Goal: Find specific fact: Find specific fact

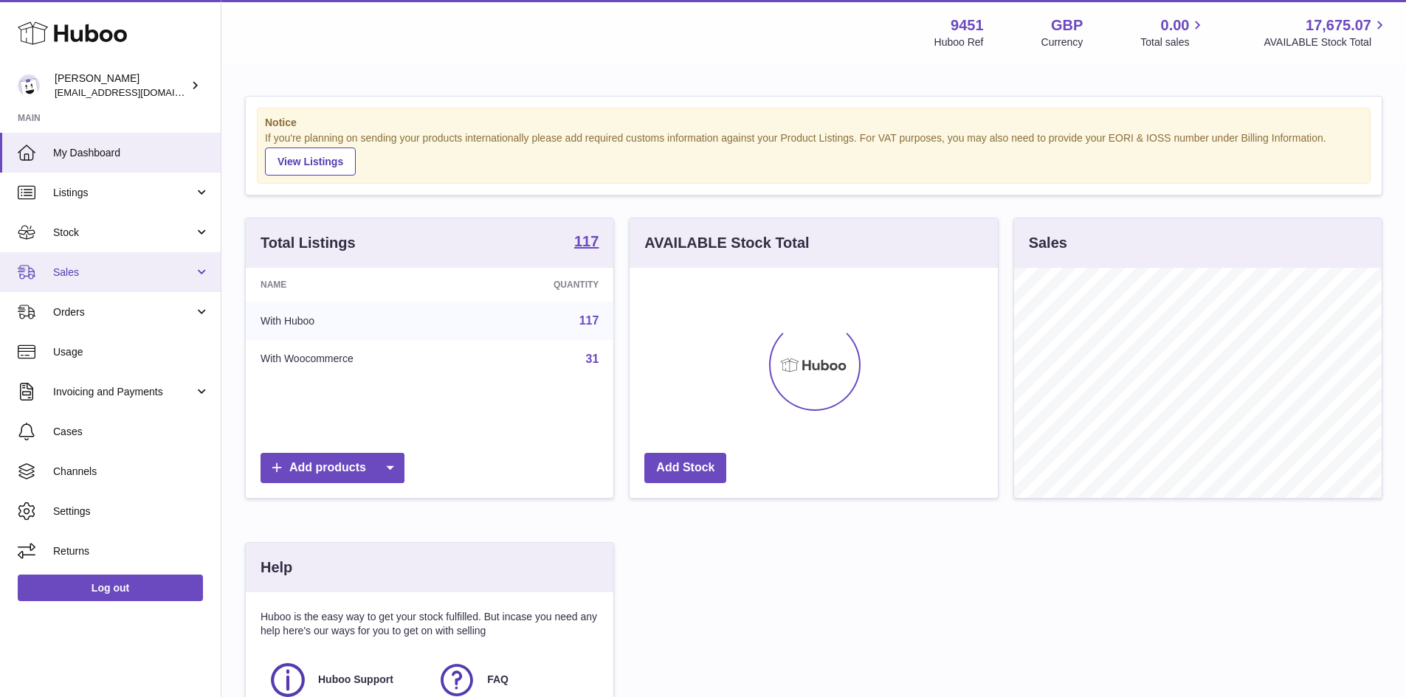
scroll to position [230, 368]
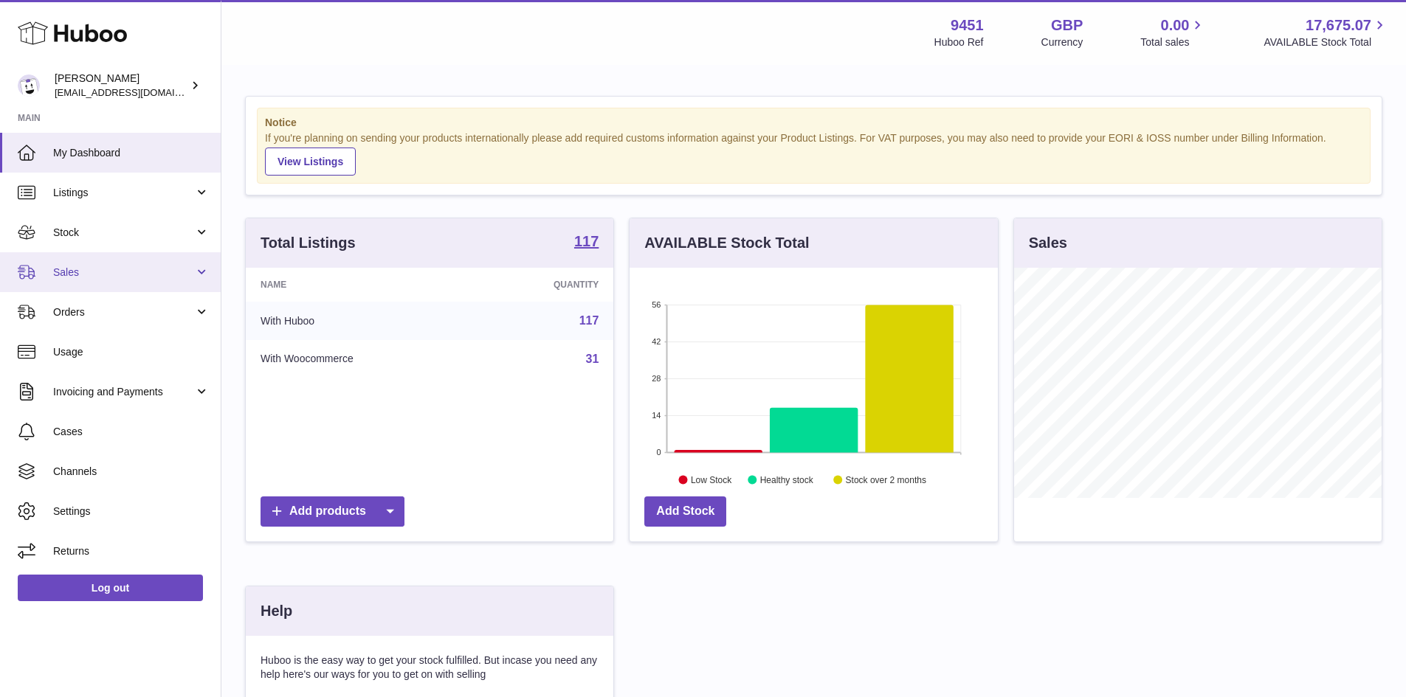
click at [83, 272] on span "Sales" at bounding box center [123, 273] width 141 height 14
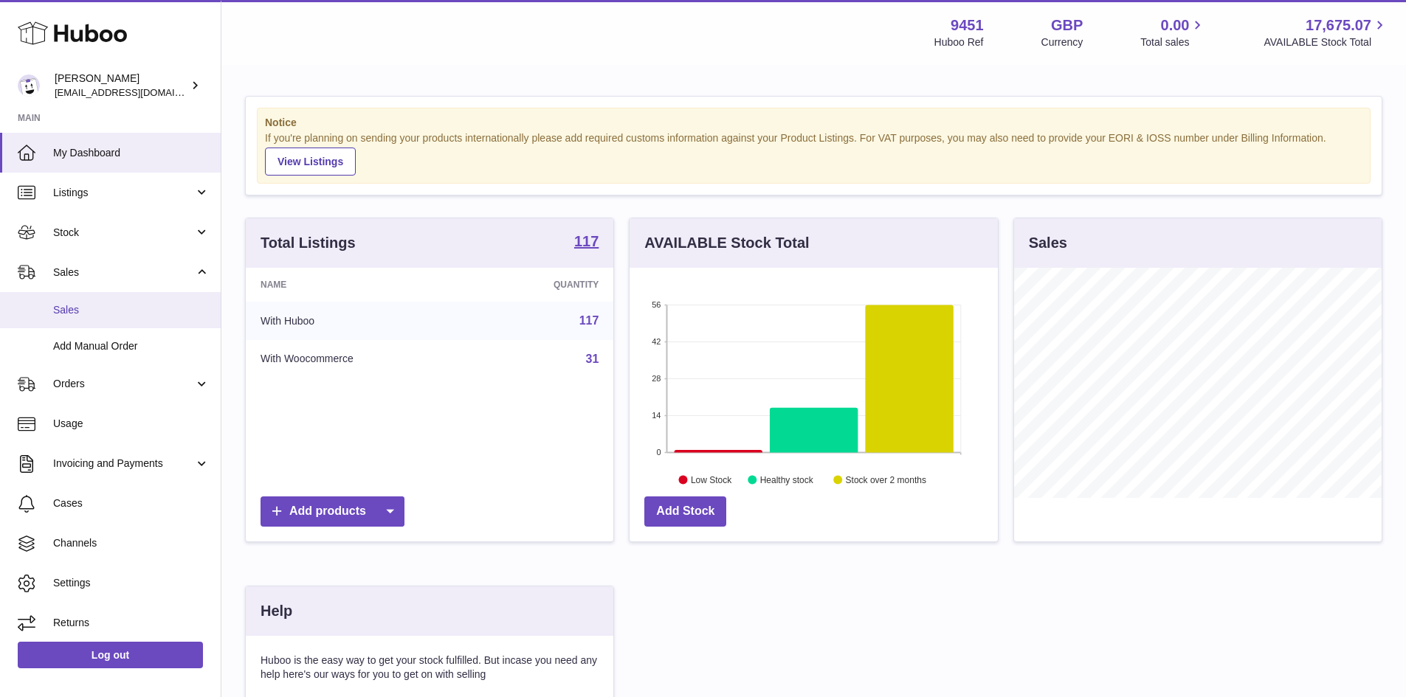
click at [70, 317] on span "Sales" at bounding box center [131, 310] width 156 height 14
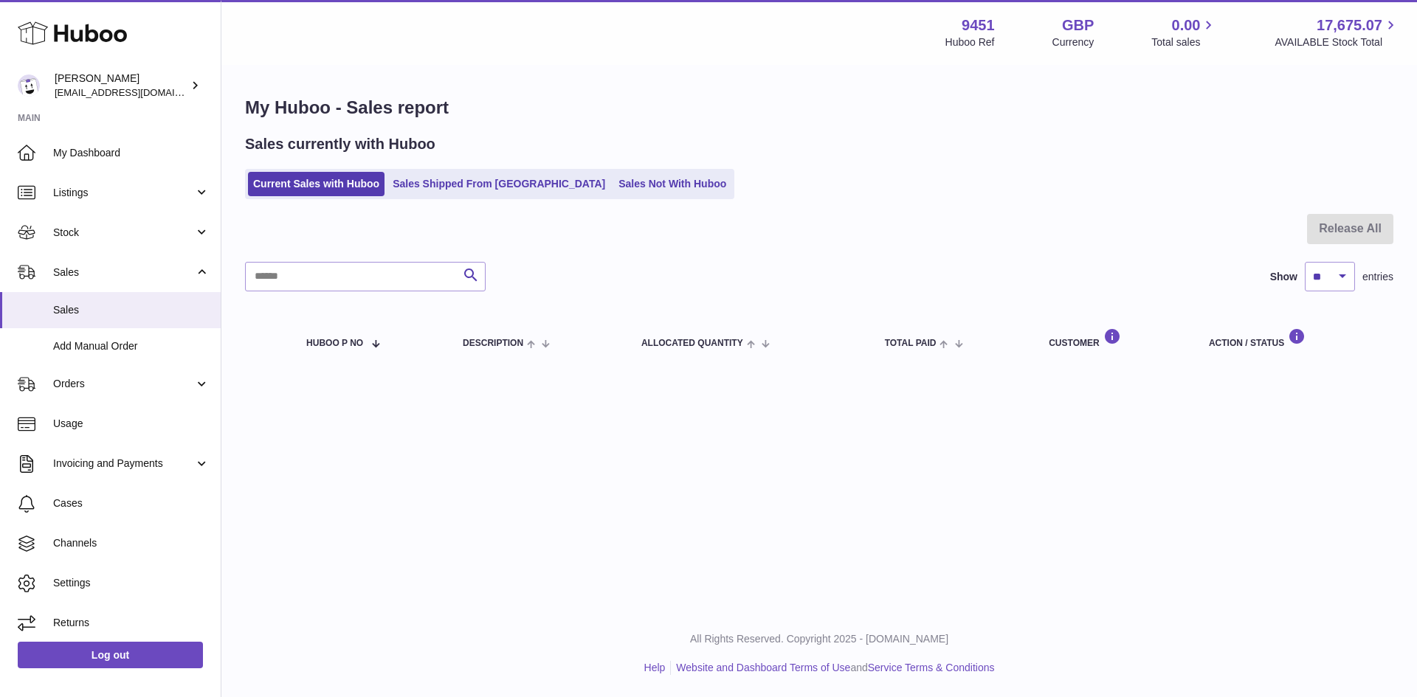
click at [464, 199] on ul "Current Sales with Huboo Sales Shipped From Huboo Sales Not With Huboo" at bounding box center [489, 184] width 489 height 30
click at [417, 183] on link "Sales Shipped From Huboo" at bounding box center [498, 184] width 223 height 24
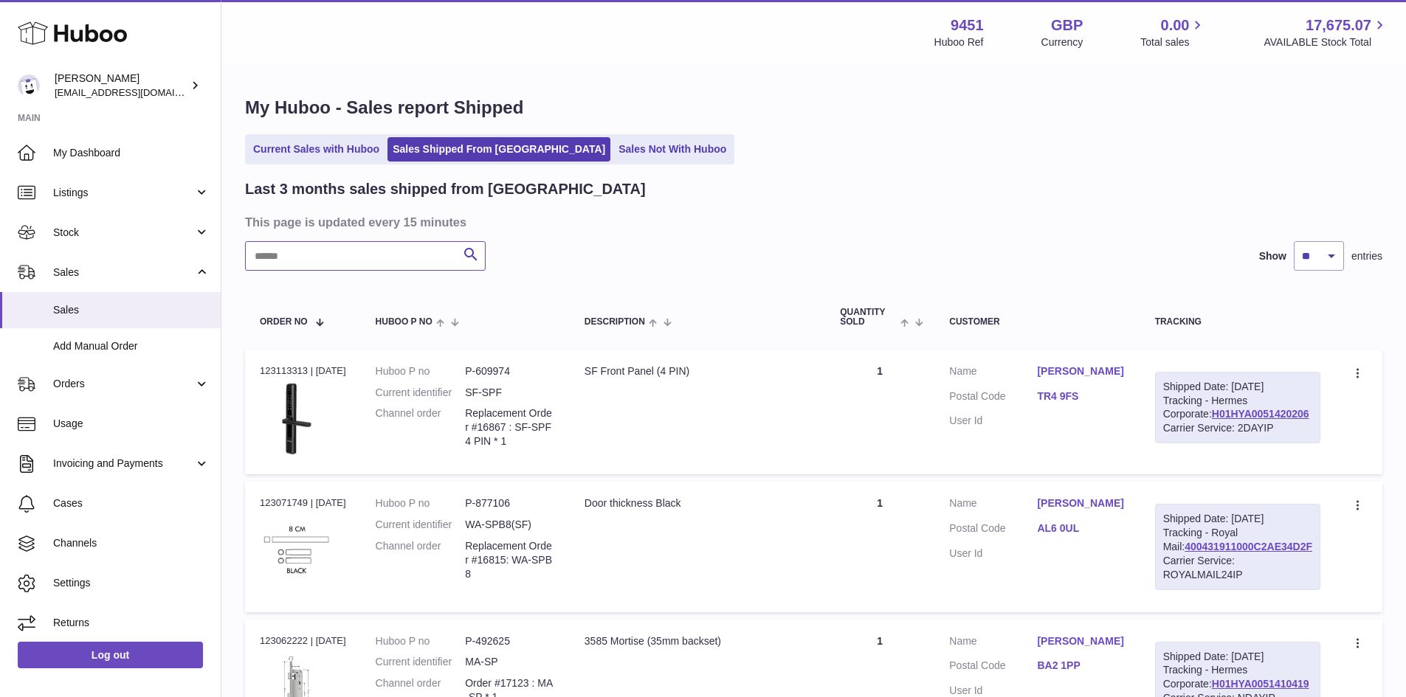
click at [286, 259] on input "text" at bounding box center [365, 256] width 241 height 30
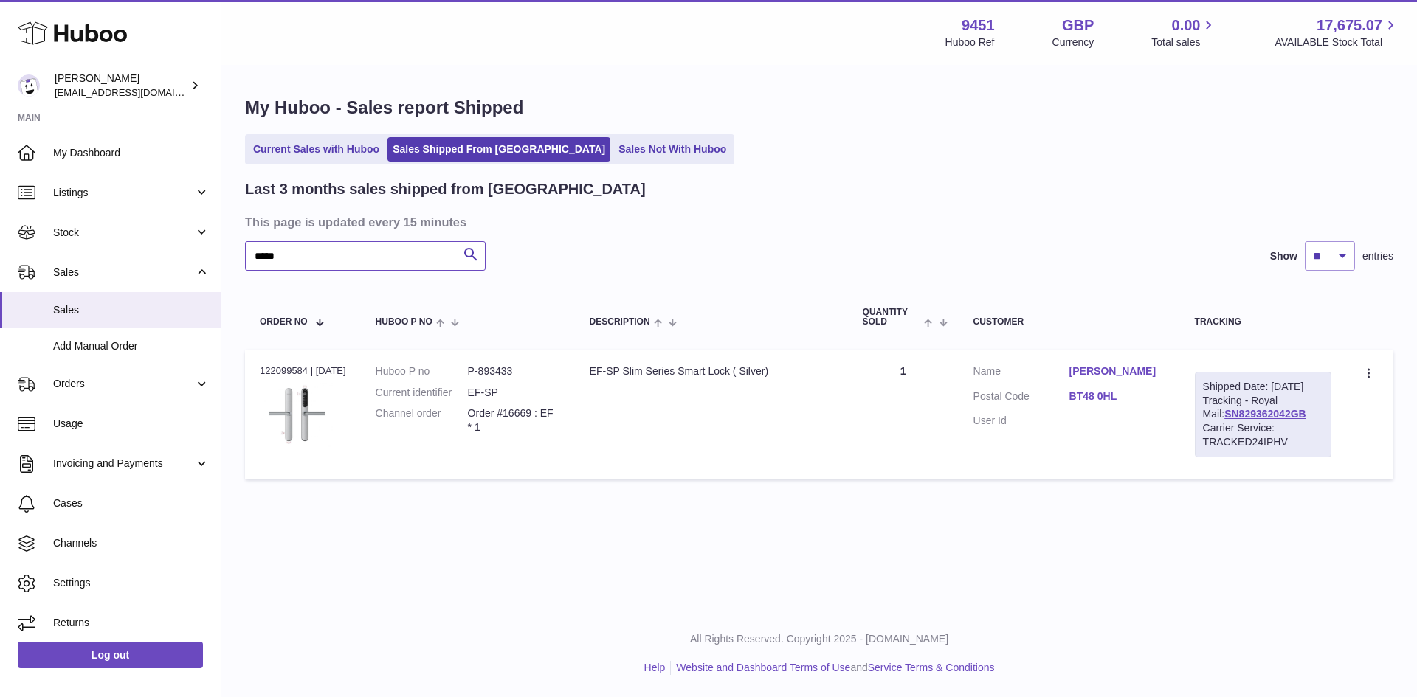
type input "*****"
click at [1224, 420] on link "SN829362042GB" at bounding box center [1265, 414] width 82 height 12
drag, startPoint x: 537, startPoint y: 382, endPoint x: 484, endPoint y: 381, distance: 53.1
click at [484, 381] on dl "Huboo P no P-893433 Current identifier EF-SP Channel order Order #16669 : EF * 1" at bounding box center [468, 404] width 185 height 78
copy dd "893433"
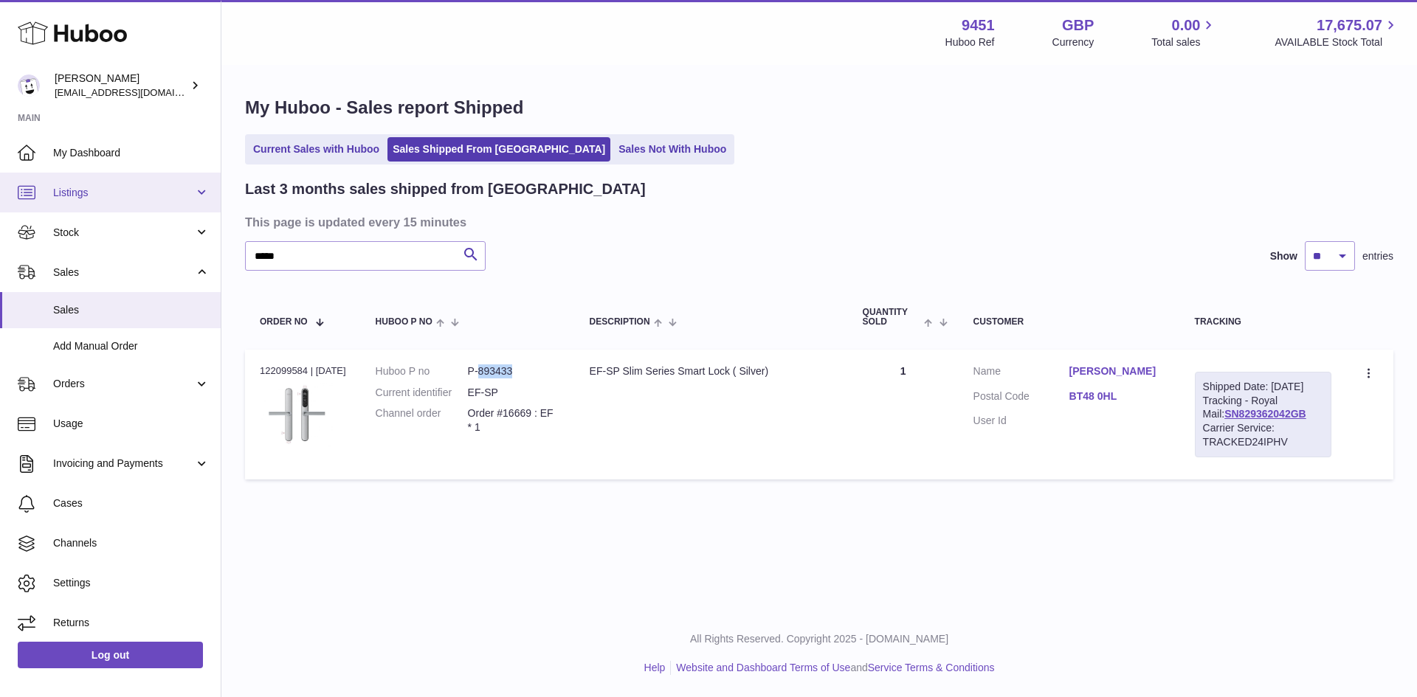
click at [77, 198] on span "Listings" at bounding box center [123, 193] width 141 height 14
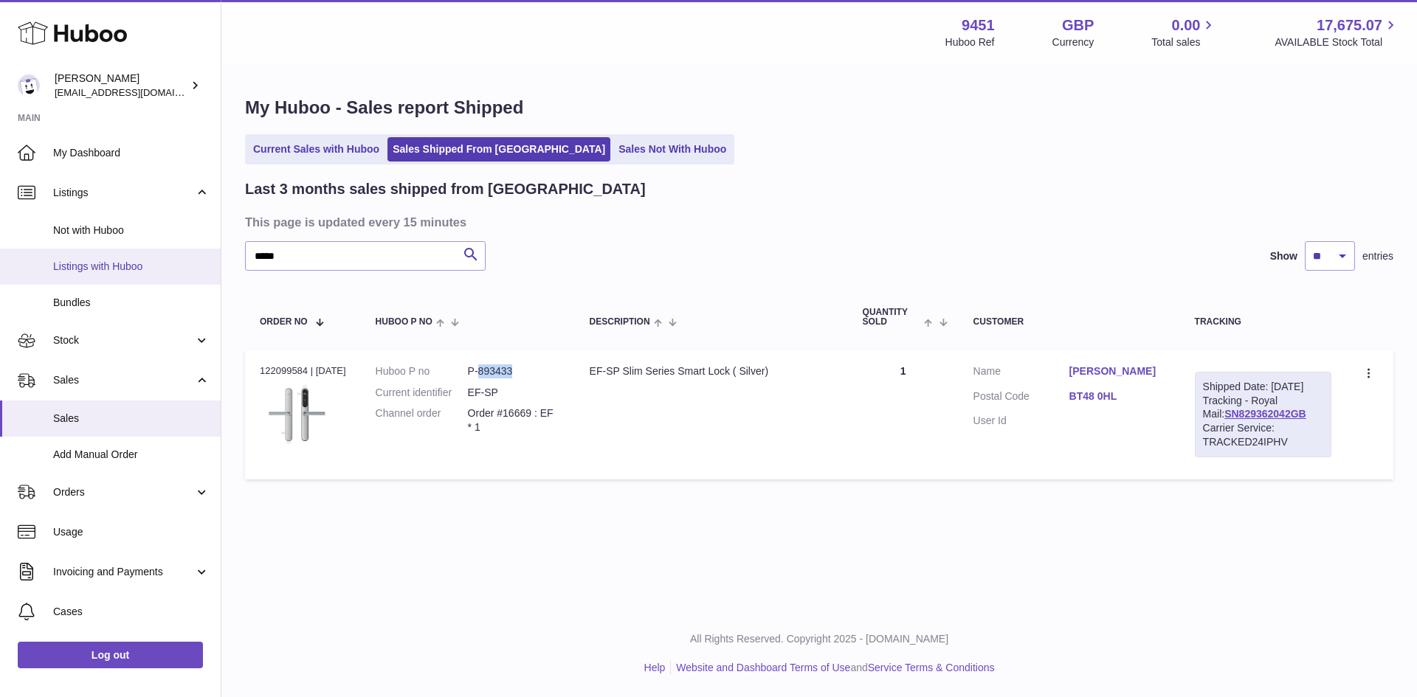
click at [110, 269] on span "Listings with Huboo" at bounding box center [131, 267] width 156 height 14
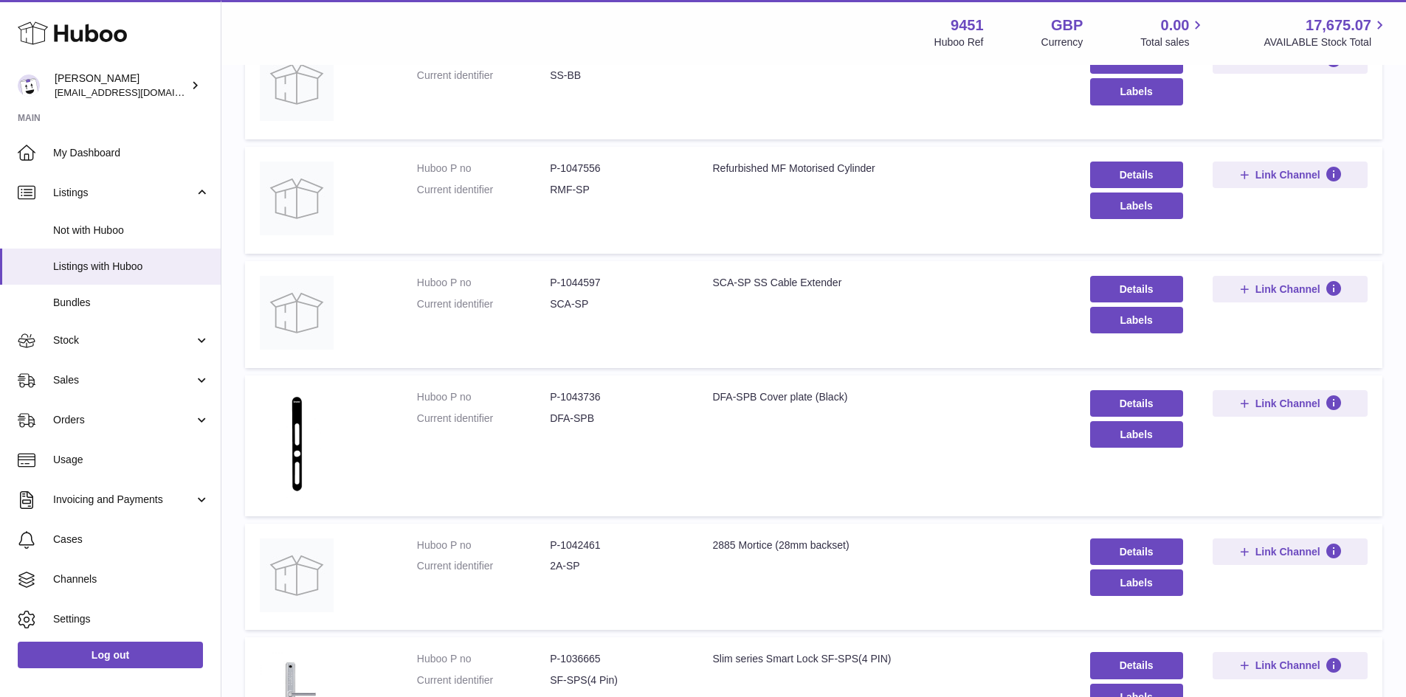
scroll to position [895, 0]
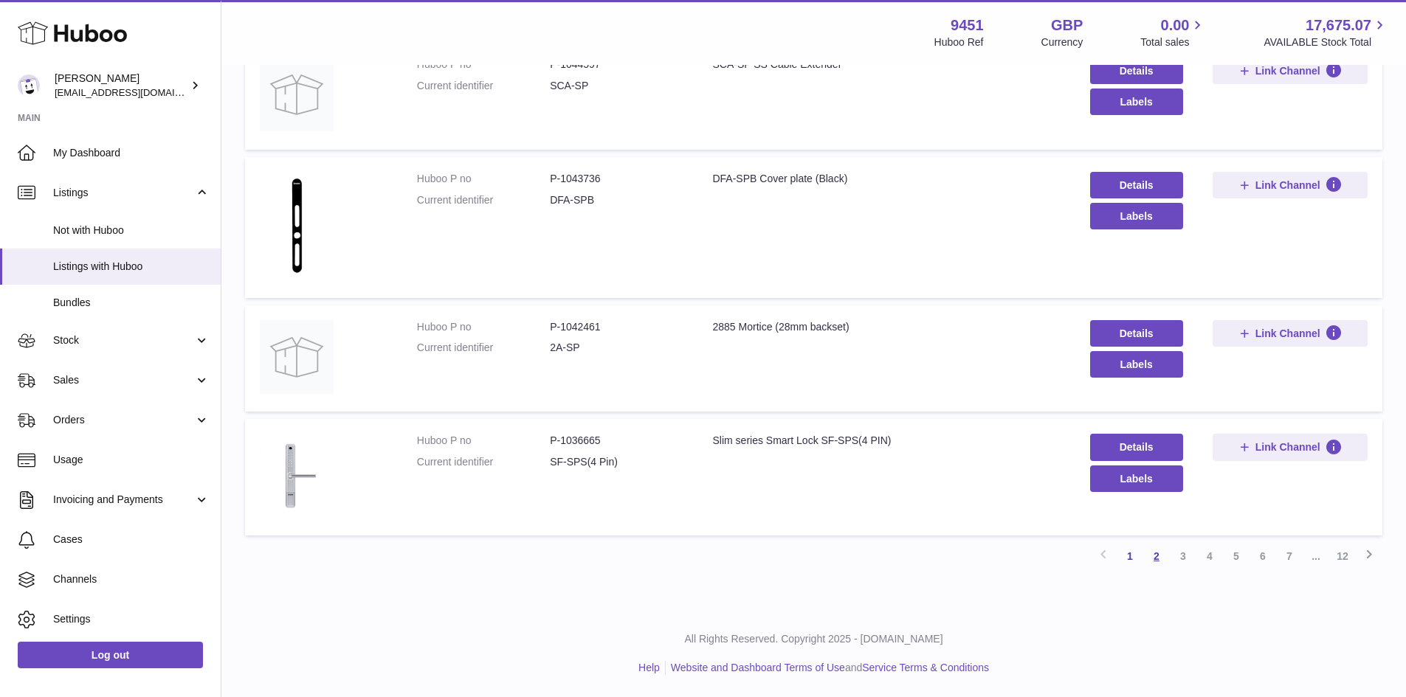
click at [1154, 555] on link "2" at bounding box center [1156, 556] width 27 height 27
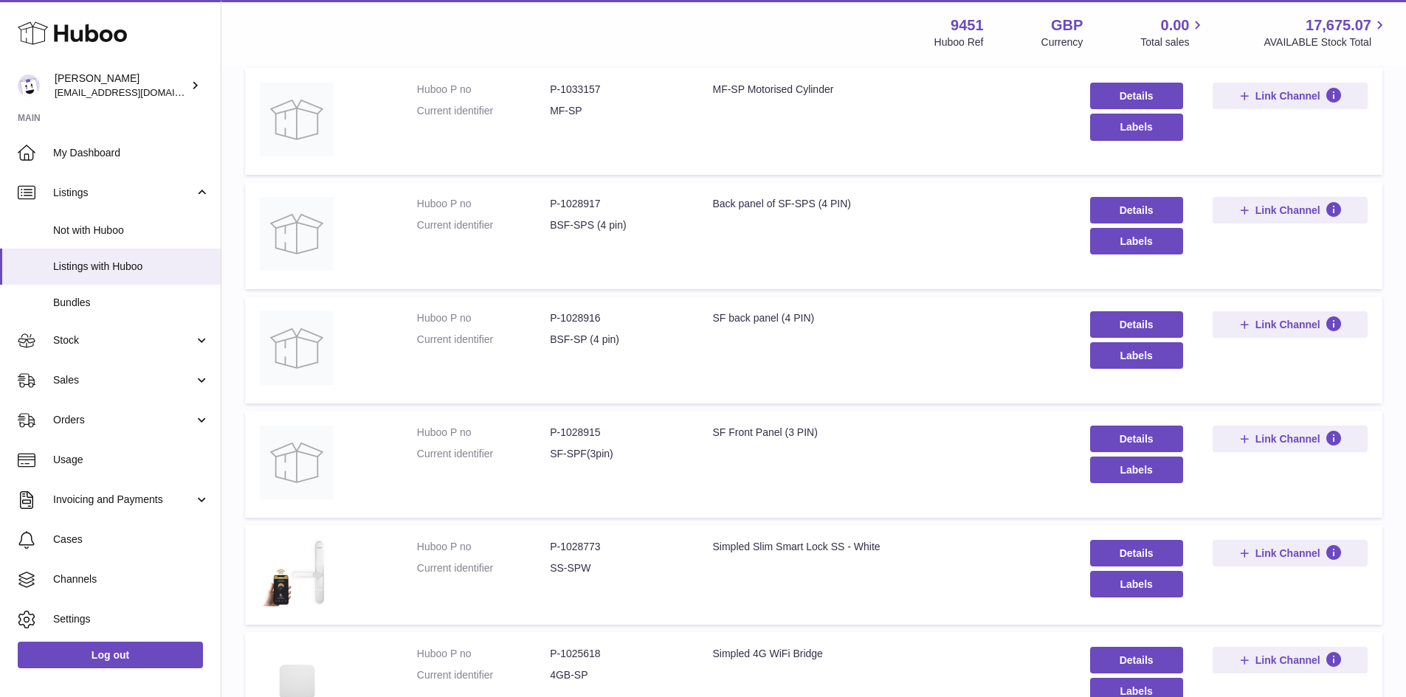
scroll to position [288, 0]
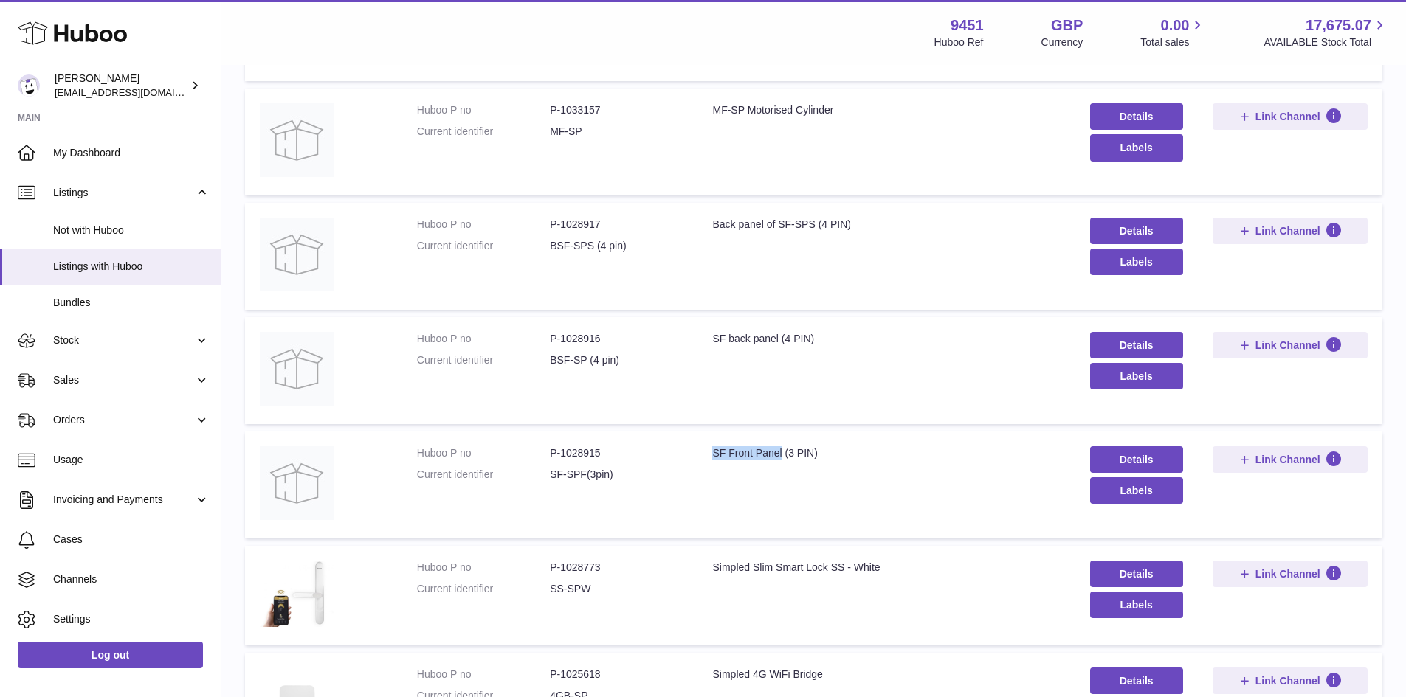
drag, startPoint x: 710, startPoint y: 458, endPoint x: 782, endPoint y: 460, distance: 71.6
click at [782, 460] on div "SF Front Panel (3 PIN)" at bounding box center [886, 454] width 348 height 14
copy div "SF Front Panel"
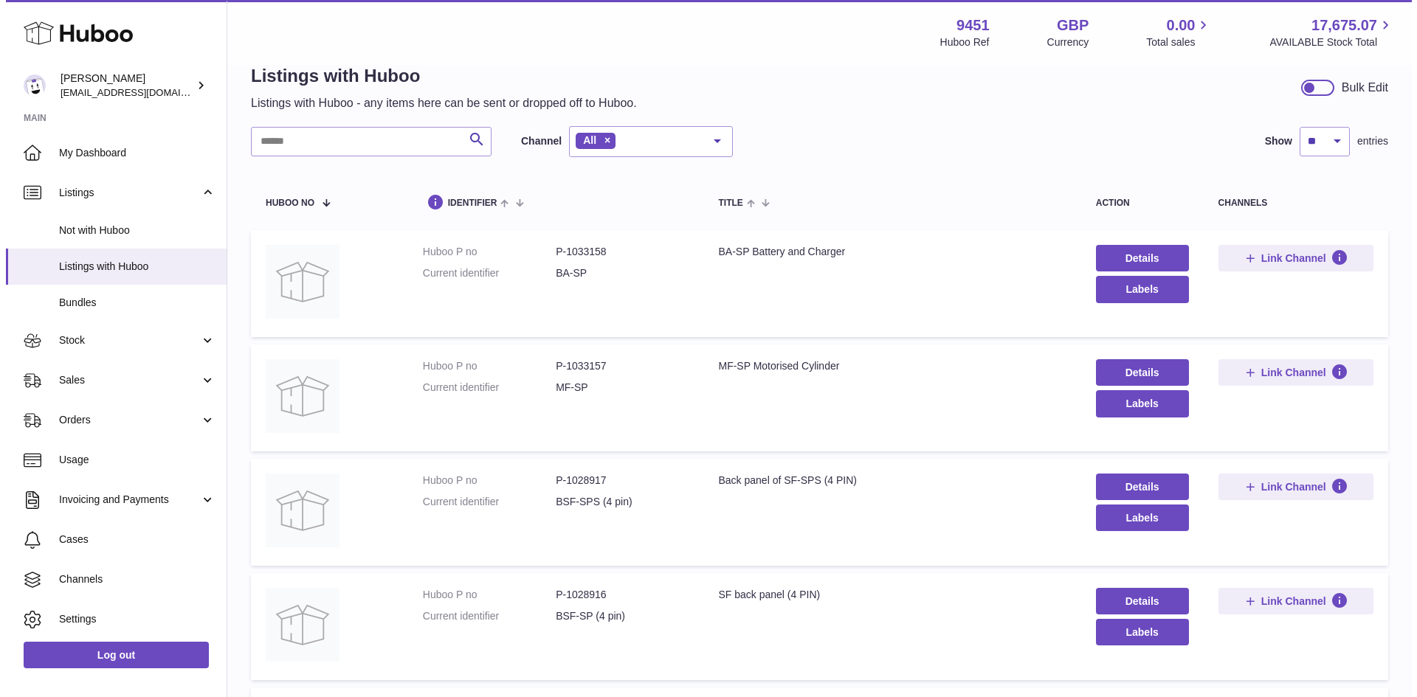
scroll to position [0, 0]
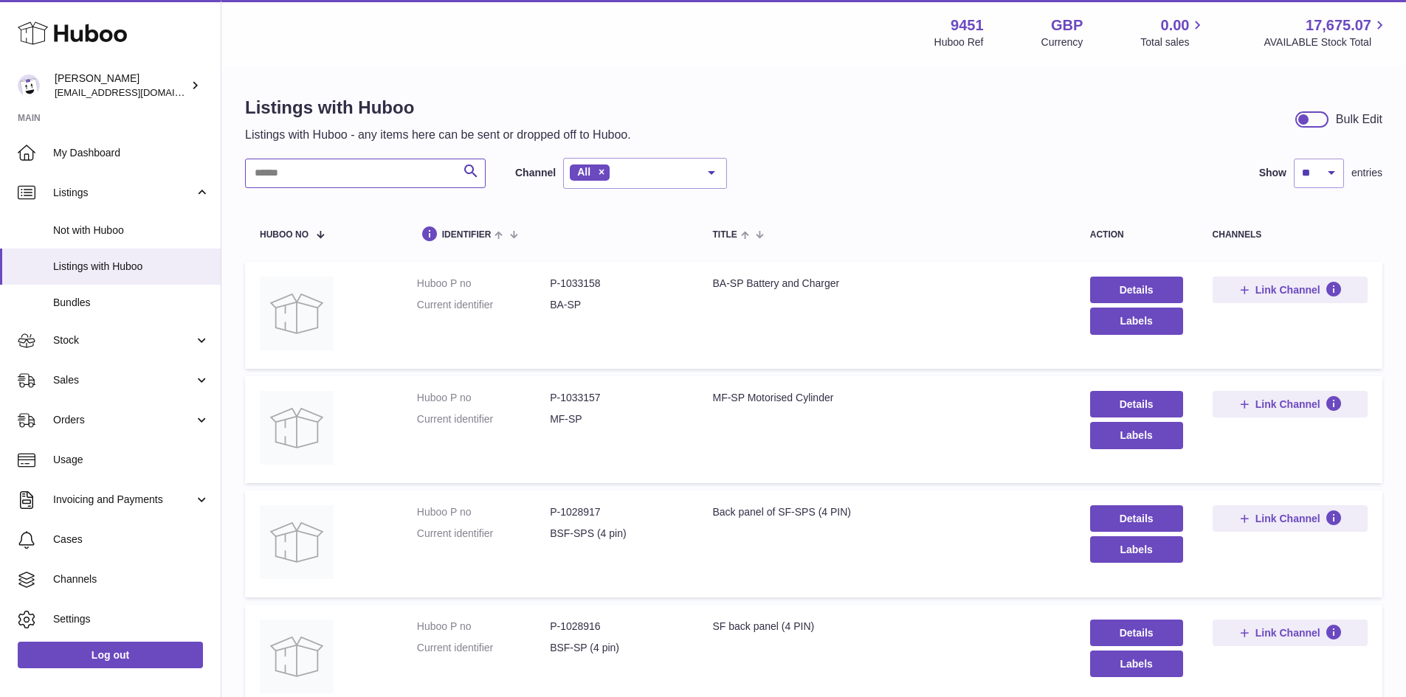
click at [355, 183] on input "text" at bounding box center [365, 174] width 241 height 30
paste input "**********"
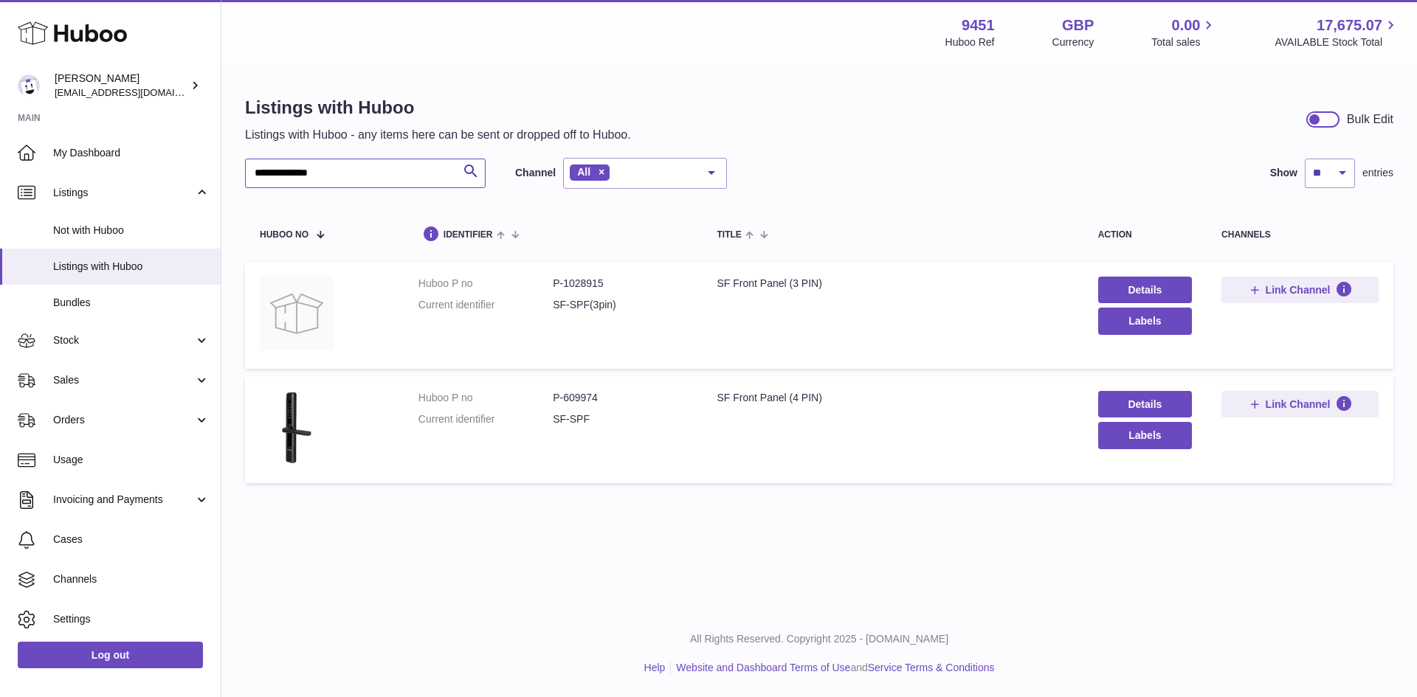
type input "**********"
drag, startPoint x: 603, startPoint y: 399, endPoint x: 561, endPoint y: 406, distance: 42.6
click at [561, 406] on dl "Huboo P no P-609974 Current identifier SF-SPF" at bounding box center [552, 412] width 269 height 43
copy dd "609974"
drag, startPoint x: 610, startPoint y: 282, endPoint x: 560, endPoint y: 290, distance: 50.1
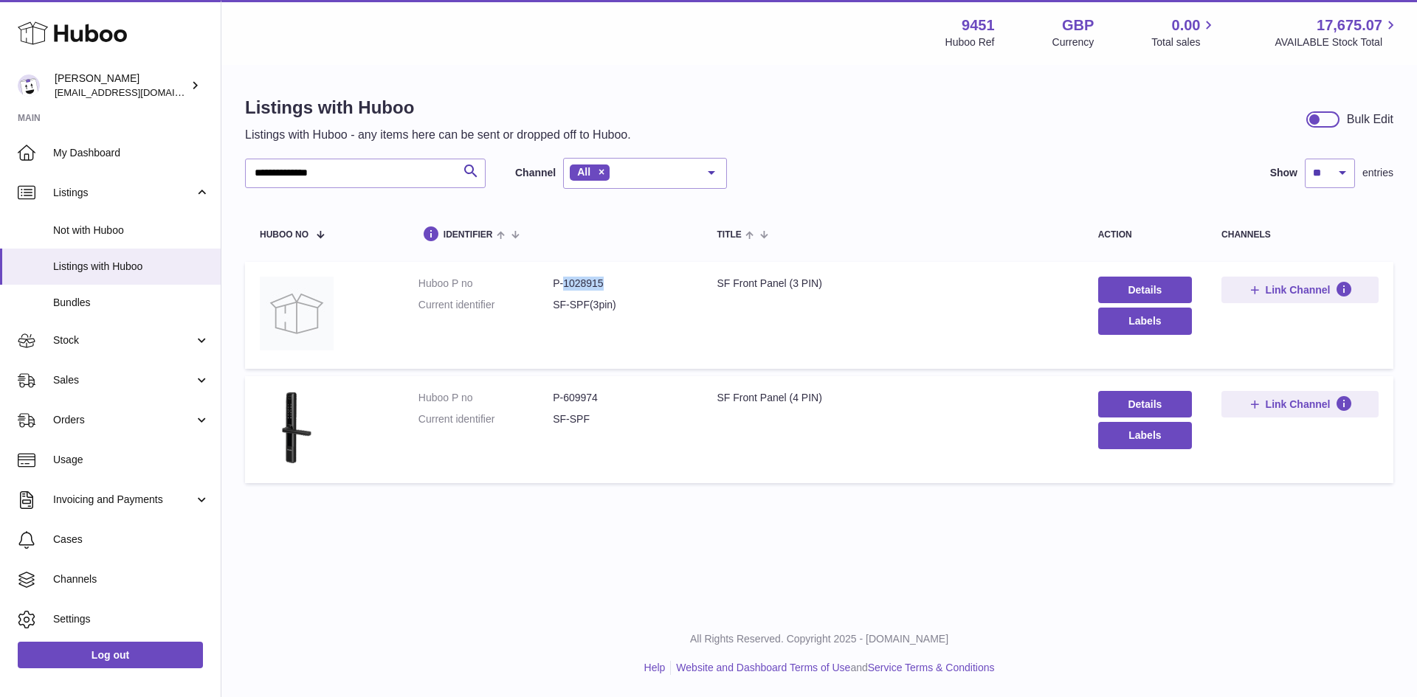
click at [560, 290] on dd "P-1028915" at bounding box center [620, 284] width 134 height 14
copy dd "1028915"
